Goal: Find specific page/section: Find specific page/section

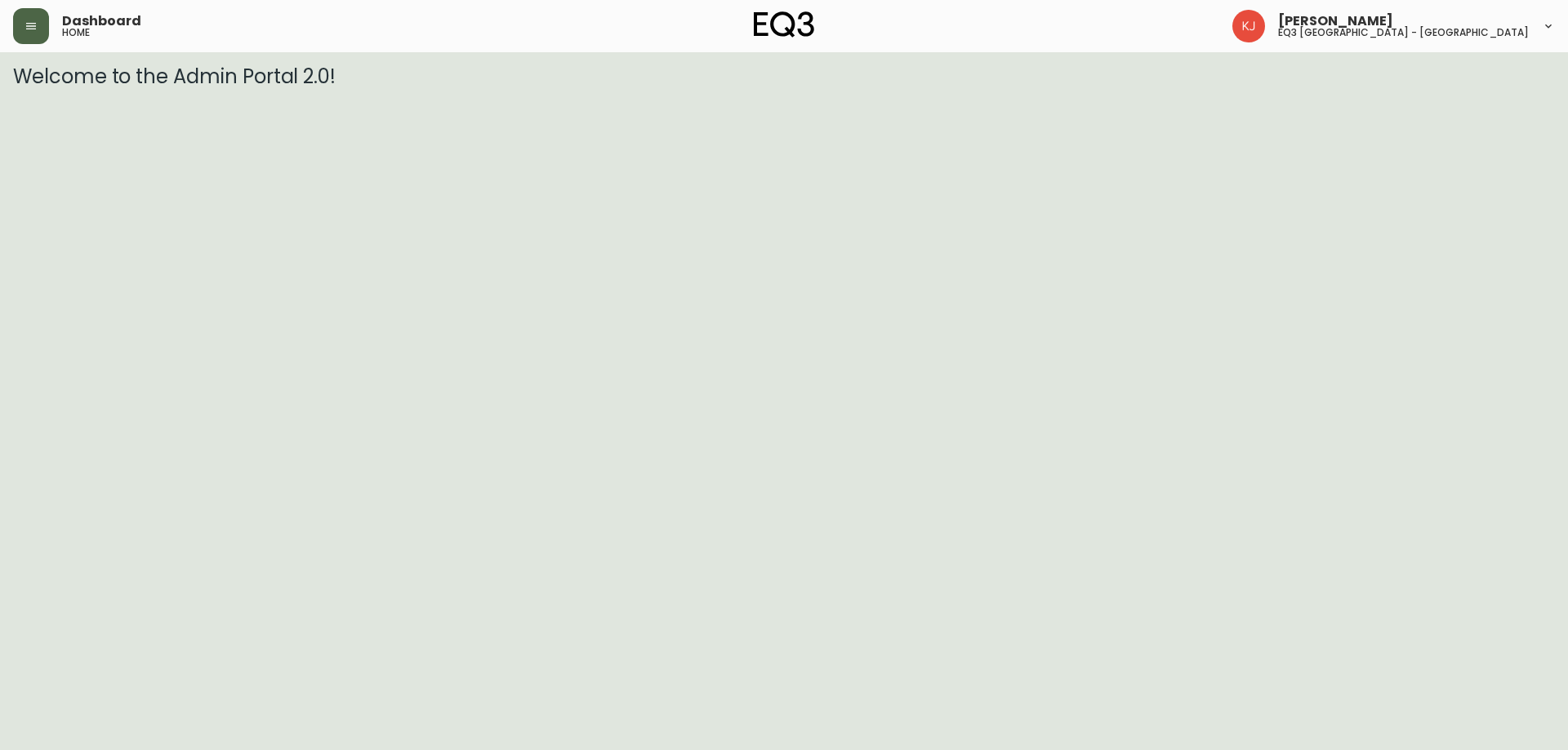
click at [20, 26] on button "button" at bounding box center [31, 26] width 36 height 36
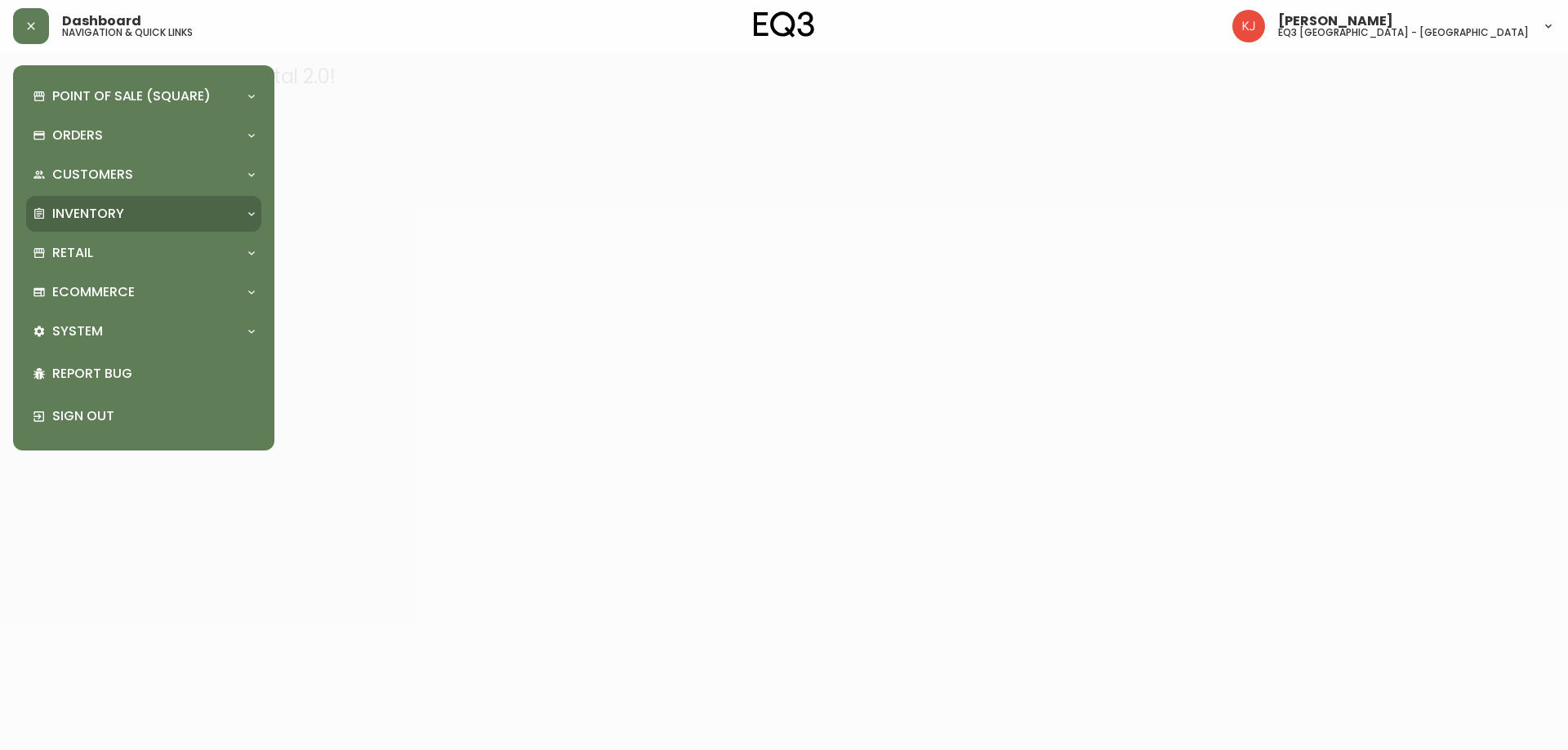
click at [167, 213] on div "Inventory" at bounding box center [135, 213] width 206 height 18
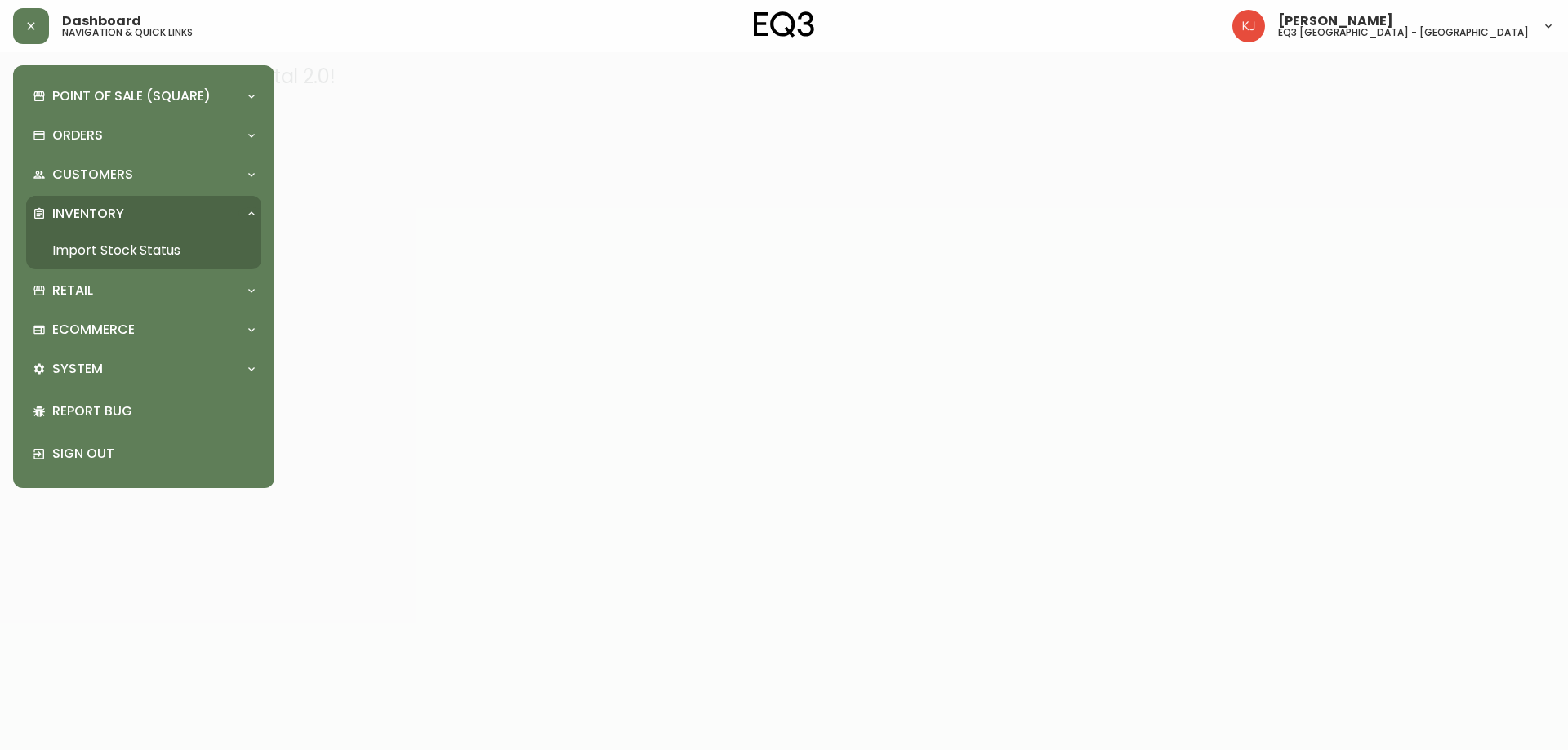
click at [186, 241] on link "Import Stock Status" at bounding box center [143, 251] width 235 height 38
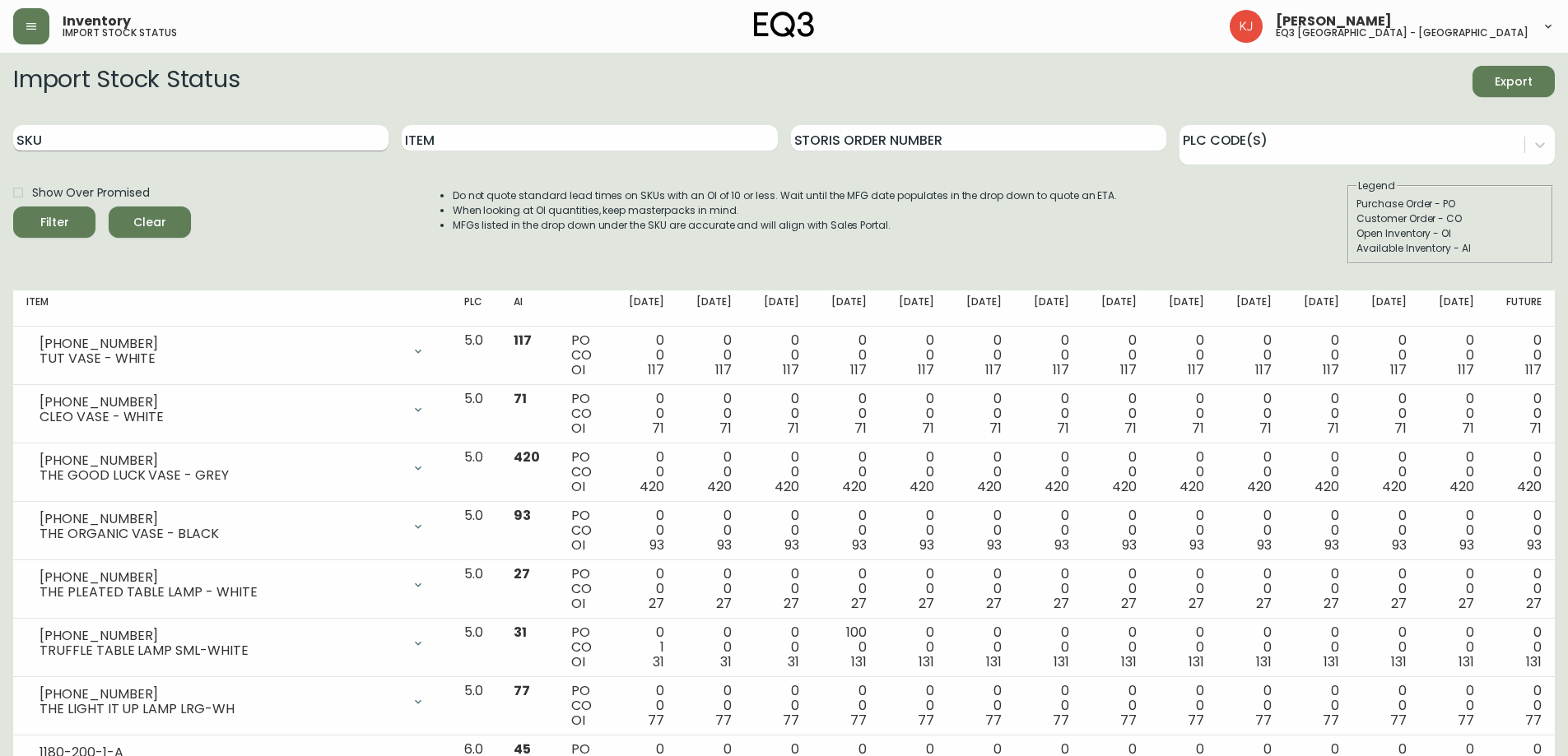
click at [211, 142] on input "SKU" at bounding box center [201, 138] width 375 height 27
paste input "1201921831"
type input "1201921831"
click at [13, 206] on button "Filter" at bounding box center [54, 222] width 83 height 31
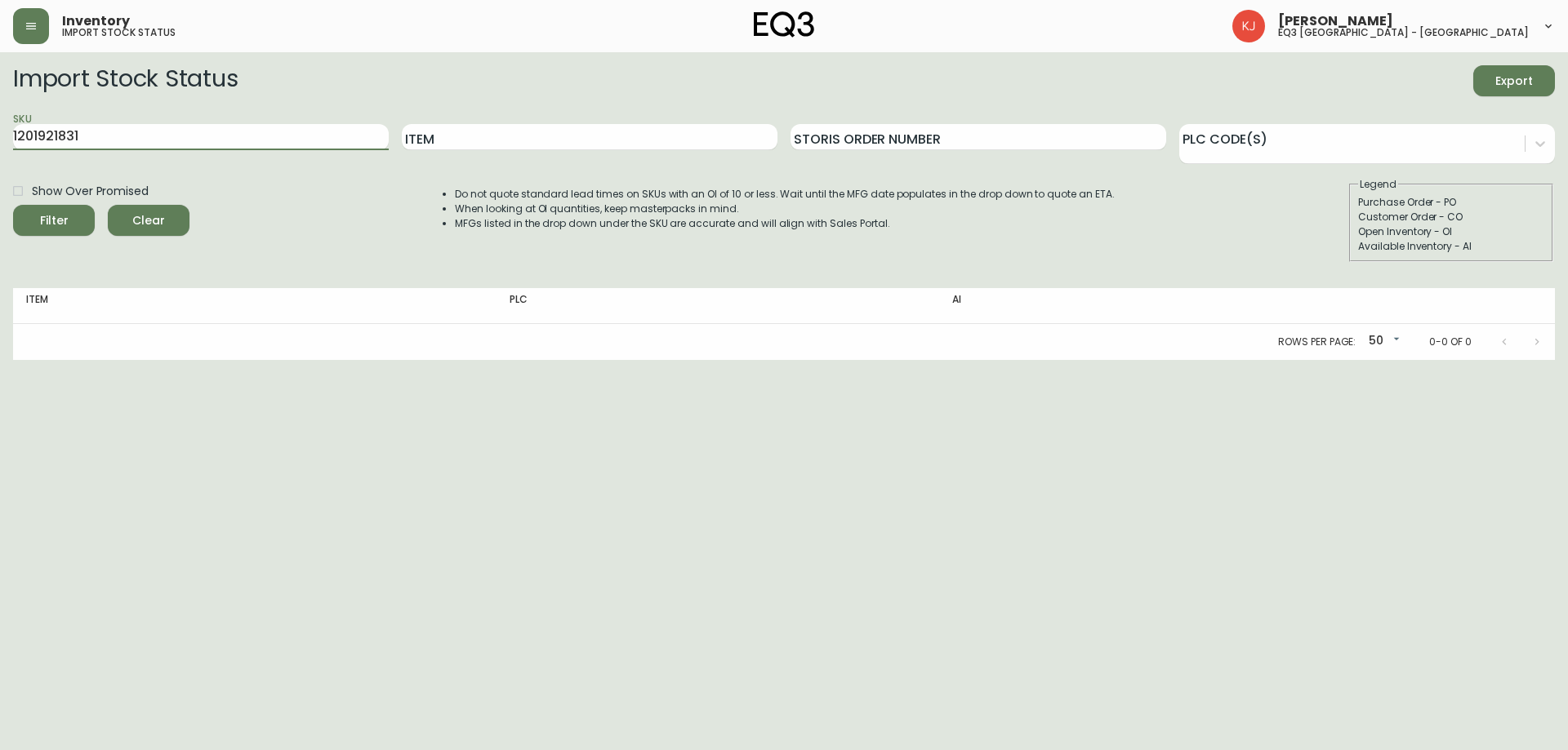
drag, startPoint x: 140, startPoint y: 140, endPoint x: 0, endPoint y: 119, distance: 141.6
click at [0, 119] on main "Import Stock Status Export SKU 1201921831 Item Storis Order Number PLC Code(s) …" at bounding box center [784, 206] width 1568 height 308
click at [668, 132] on input "Item" at bounding box center [590, 137] width 376 height 26
type input "serene"
click at [13, 205] on button "Filter" at bounding box center [54, 220] width 82 height 31
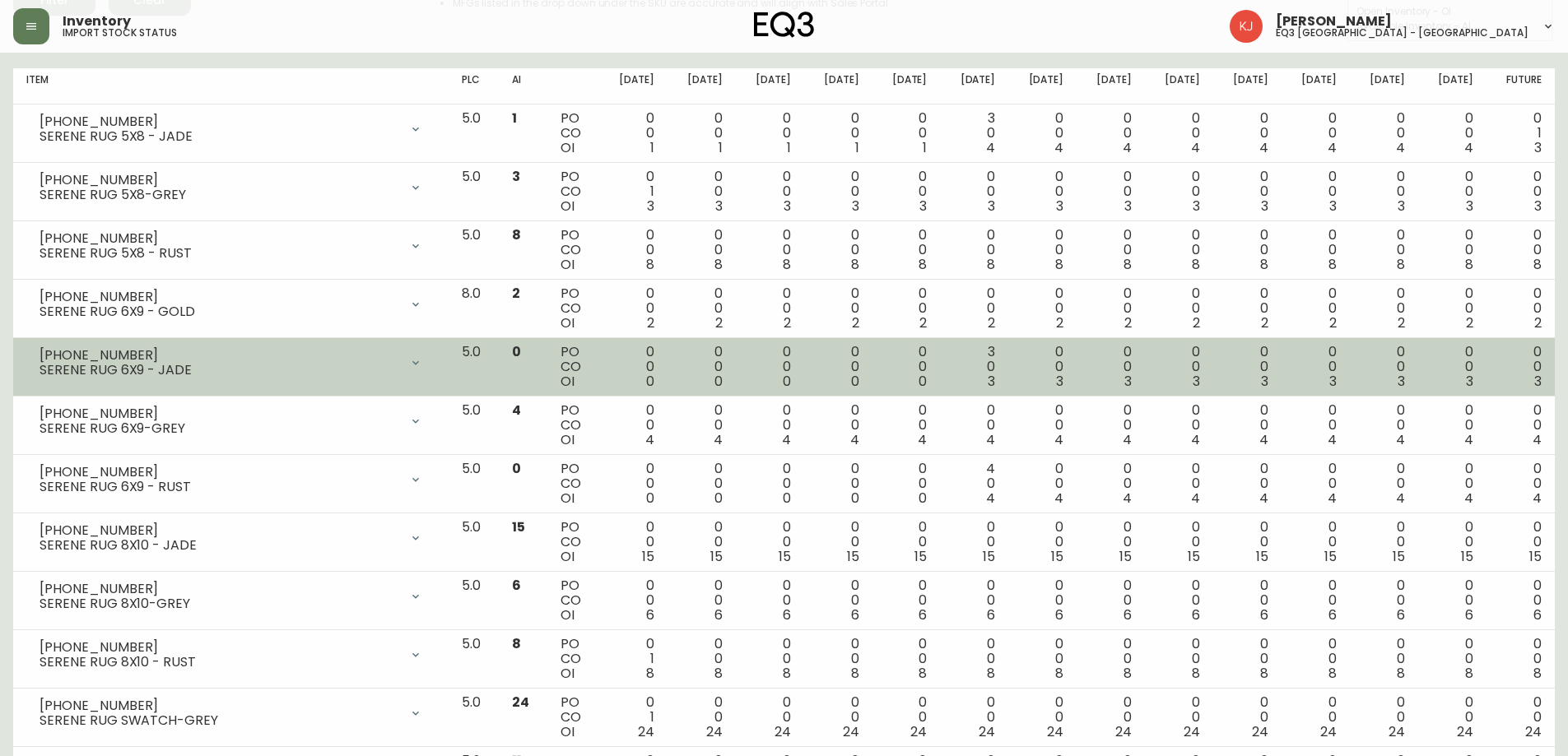
scroll to position [247, 0]
